Goal: Contribute content

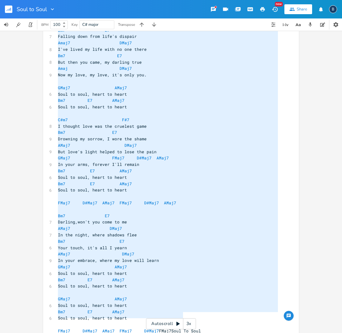
type textarea "Lore Ip Dolo Si4 A0 Consect,adi'e sed doei te in UTla2 ETdo4 Ma ali enima, mini…"
drag, startPoint x: 56, startPoint y: 59, endPoint x: 214, endPoint y: 316, distance: 301.9
click at [214, 316] on div "3 Soul to Soul ​ 3 Soul To Soul ​ Bm7 E7 7 Darling,won't you come to me AMaj7 D…" at bounding box center [168, 129] width 222 height 422
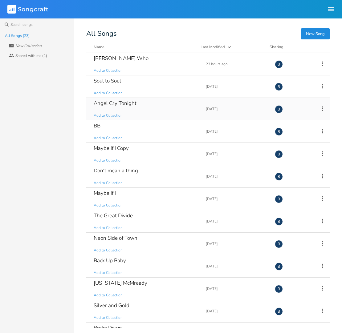
click at [114, 101] on div "Angel Cry Tonight" at bounding box center [115, 103] width 43 height 5
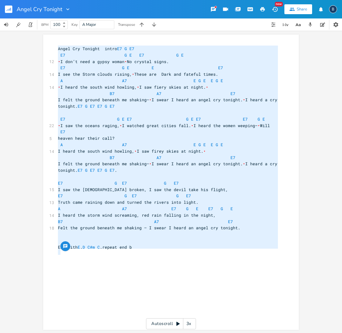
scroll to position [1, 0]
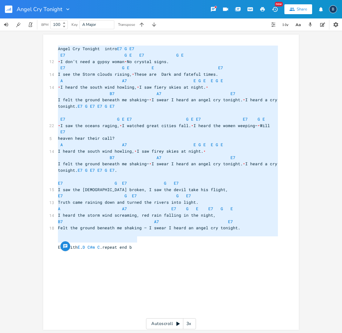
type textarea "Lorem Ips Dolorsi ametc A8 E S7 D5 E T I8 U L E dol’m aliq e admin venia  Qu no…"
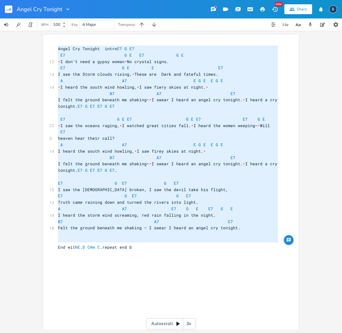
drag, startPoint x: 54, startPoint y: 44, endPoint x: 192, endPoint y: 243, distance: 241.8
click at [192, 243] on div "Angel Cry Tonight intro E7 G E7 E7 G E E7 G E 12 • I don’t need a gypsy woman •…" at bounding box center [168, 155] width 222 height 218
click at [291, 57] on div "x Angel Cry Tonight intro E7 G E7 E7 G E E7 G E 12 • I don’t need a gypsy woman…" at bounding box center [176, 154] width 238 height 220
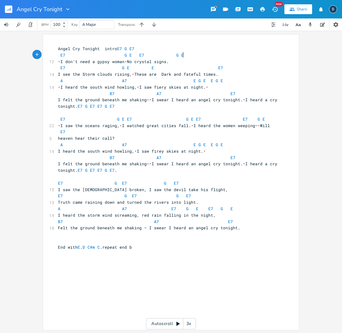
scroll to position [1, 0]
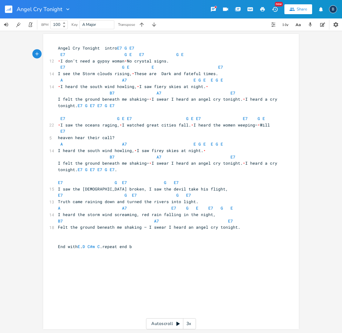
click at [263, 10] on icon "button" at bounding box center [262, 9] width 6 height 6
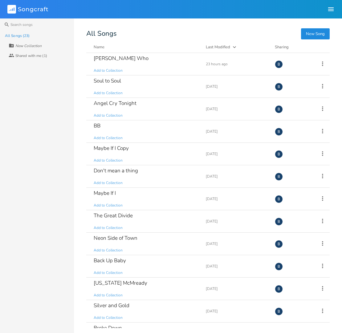
click at [329, 11] on icon "button" at bounding box center [331, 9] width 6 height 4
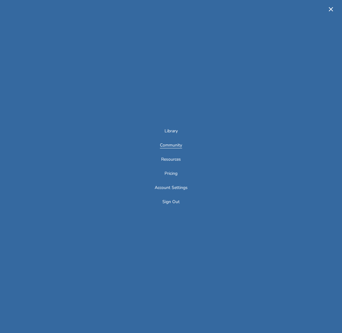
click at [173, 145] on link "Community" at bounding box center [171, 145] width 22 height 5
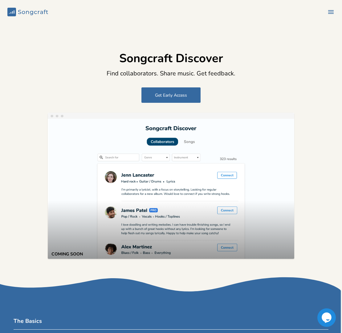
click at [306, 131] on div "Songcraft Discover BETA Find collaborators. Share music. Get feedback. Get Earl…" at bounding box center [171, 153] width 342 height 258
click at [327, 320] on icon at bounding box center [326, 317] width 11 height 11
click at [29, 318] on h4 "The Basics Dropdown" at bounding box center [171, 323] width 314 height 12
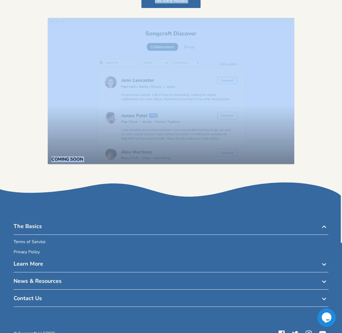
scroll to position [112, 0]
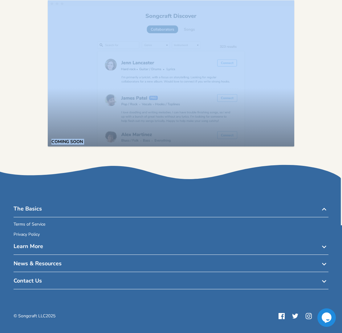
drag, startPoint x: 61, startPoint y: 328, endPoint x: 114, endPoint y: 345, distance: 55.2
click at [114, 333] on html "Songcraft Library Community Resources Pricing B Songcraft Discover BETA Find co…" at bounding box center [171, 166] width 342 height 333
click at [30, 281] on h4 "Contact Us Dropdown" at bounding box center [171, 283] width 314 height 12
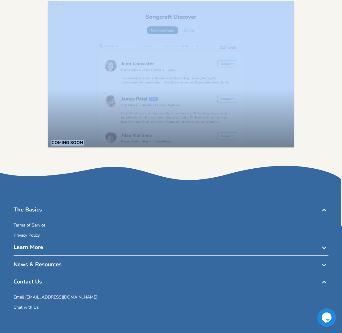
scroll to position [113, 0]
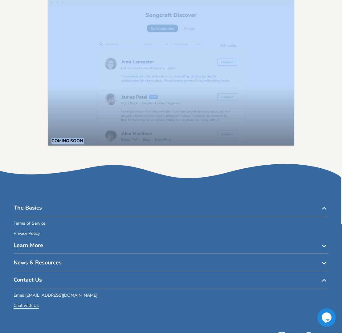
click at [32, 306] on button "Chat with Us" at bounding box center [26, 305] width 25 height 5
click at [301, 126] on div "Songcraft Discover BETA Find collaborators. Share music. Get feedback. Get Earl…" at bounding box center [171, 40] width 342 height 258
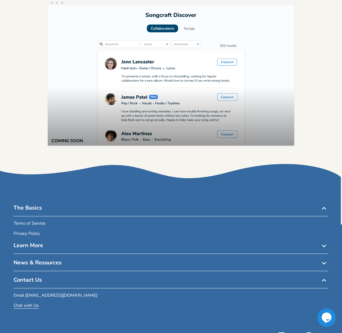
click at [29, 305] on button "Chat with Us" at bounding box center [26, 305] width 25 height 5
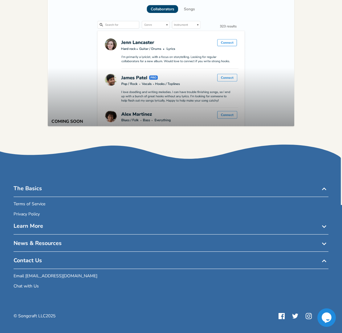
click at [325, 319] on icon at bounding box center [326, 317] width 10 height 10
click at [25, 284] on button "Chat with Us" at bounding box center [26, 286] width 25 height 5
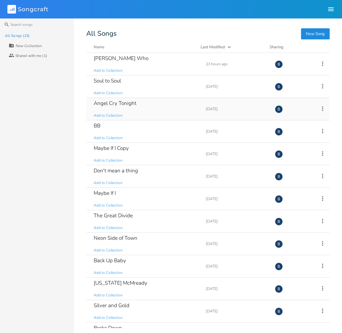
click at [122, 102] on div "Angel Cry Tonight" at bounding box center [115, 103] width 43 height 5
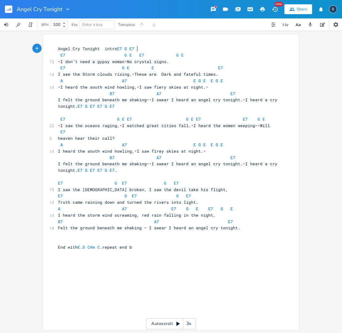
scroll to position [0, 0]
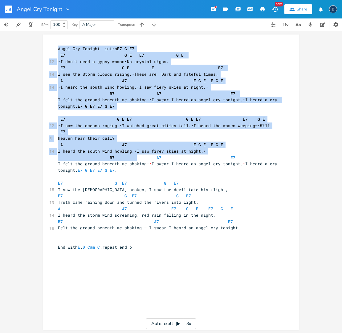
drag, startPoint x: 53, startPoint y: 46, endPoint x: 132, endPoint y: 153, distance: 133.7
click at [133, 154] on div "xxxxxxxxxx Angel Cry Tonight intro E7 G E7 E7 G E E7 G E 12 • I don’t need a gy…" at bounding box center [170, 181] width 255 height 295
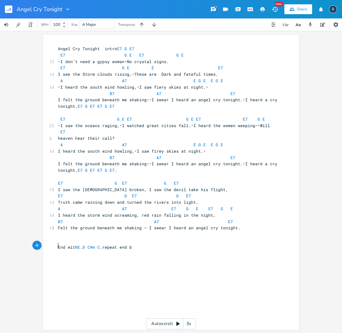
drag, startPoint x: 162, startPoint y: 248, endPoint x: 157, endPoint y: 246, distance: 5.9
click at [162, 250] on pre "​" at bounding box center [168, 253] width 222 height 6
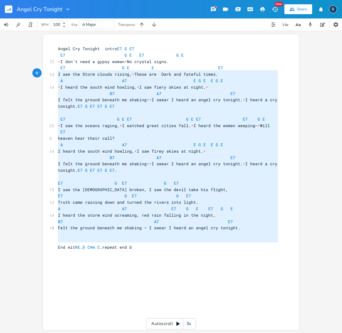
type textarea "Lorem Ips Dolorsi ametc A8 E S7 D5 E T I8 U L E dol’m aliq e admin venia  Qu no…"
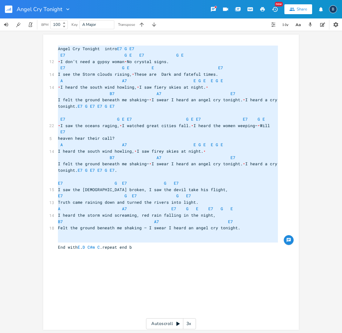
drag, startPoint x: 119, startPoint y: 245, endPoint x: 52, endPoint y: 46, distance: 210.2
click at [52, 46] on div "x Angel Cry Tonight intro E7 G E7 E7 G E E7 G E 12 • I don’t need a gypsy woman…" at bounding box center [170, 181] width 255 height 295
